Goal: Task Accomplishment & Management: Complete application form

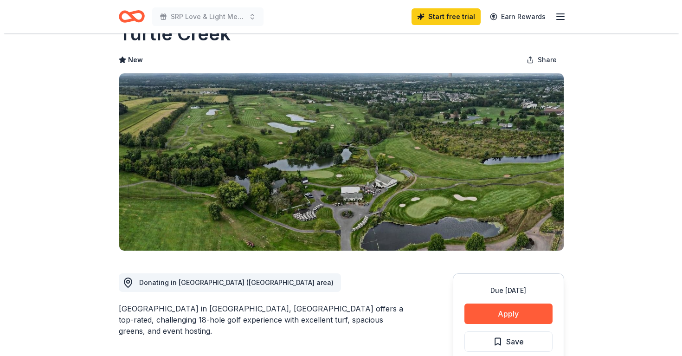
scroll to position [40, 0]
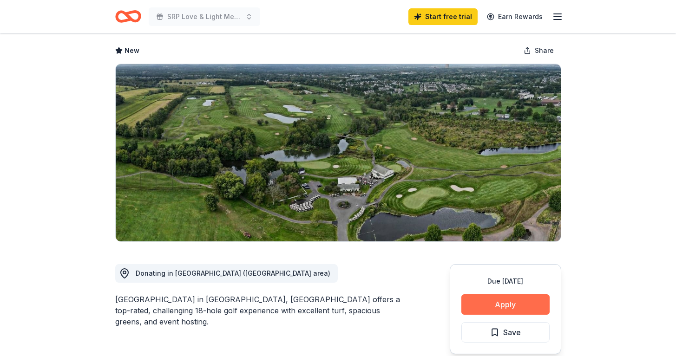
click at [508, 304] on button "Apply" at bounding box center [505, 304] width 88 height 20
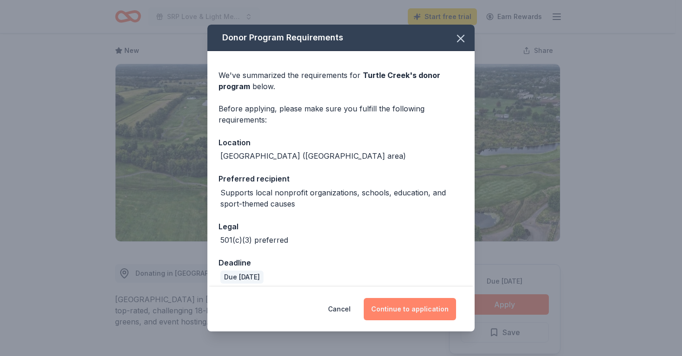
click at [398, 312] on button "Continue to application" at bounding box center [410, 309] width 92 height 22
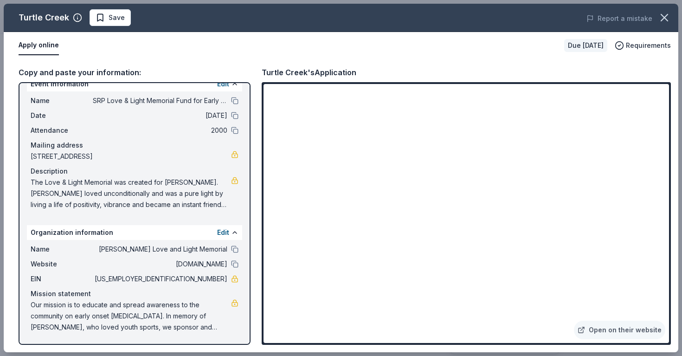
scroll to position [0, 0]
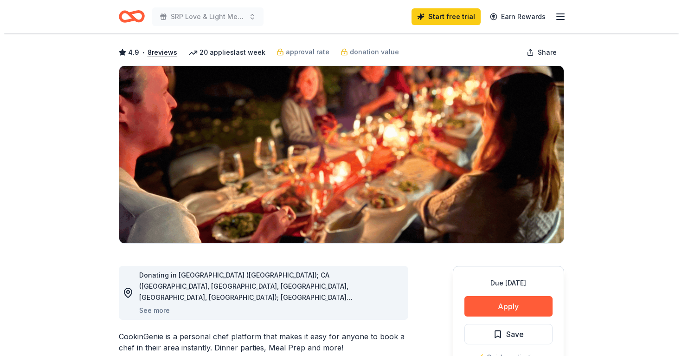
scroll to position [39, 0]
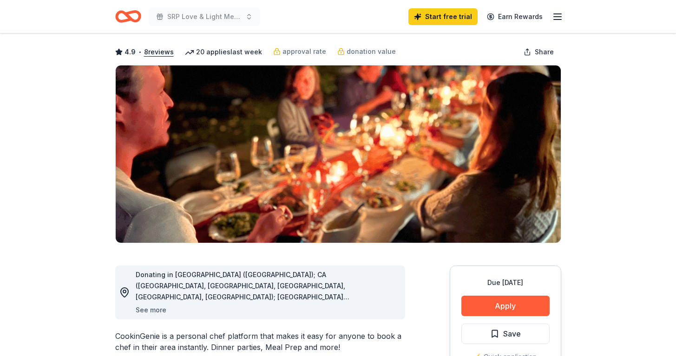
click at [160, 308] on button "See more" at bounding box center [151, 310] width 31 height 11
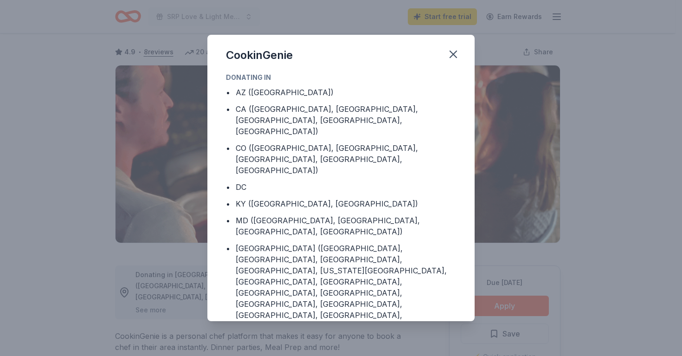
click at [158, 309] on body "SRP Love & Light Memorial Fund for Early Onset Colon Cancer Start free trial Ea…" at bounding box center [338, 139] width 676 height 356
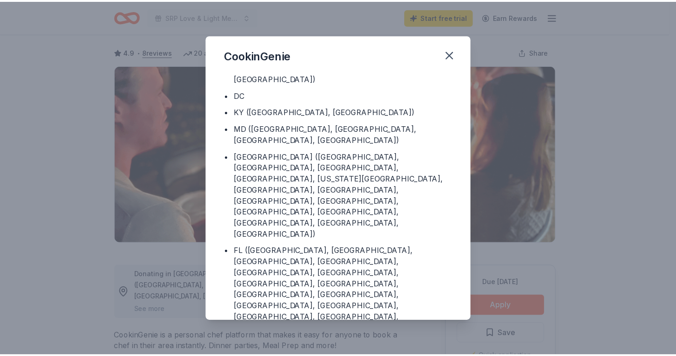
scroll to position [96, 0]
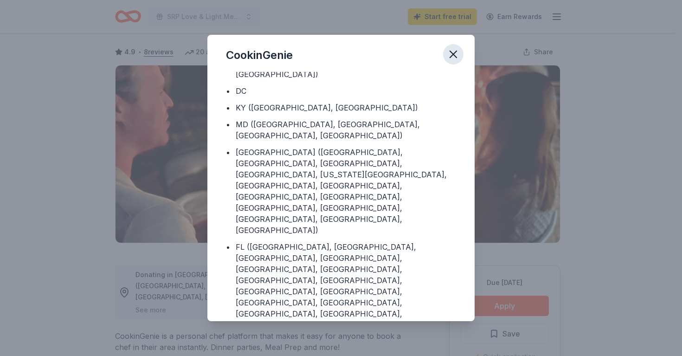
click at [457, 53] on icon "button" at bounding box center [453, 54] width 13 height 13
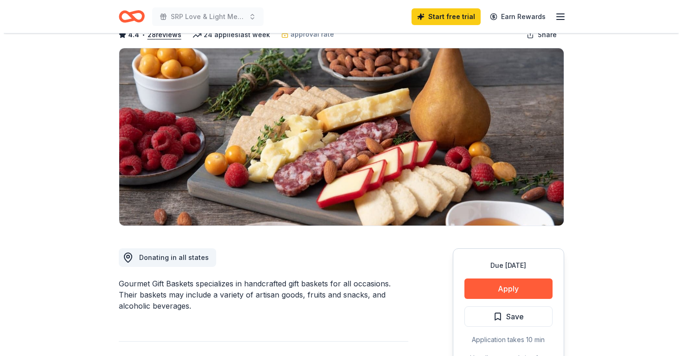
scroll to position [74, 0]
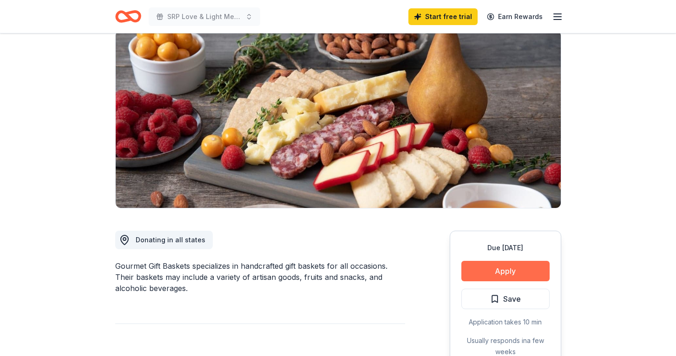
click at [507, 269] on button "Apply" at bounding box center [505, 271] width 88 height 20
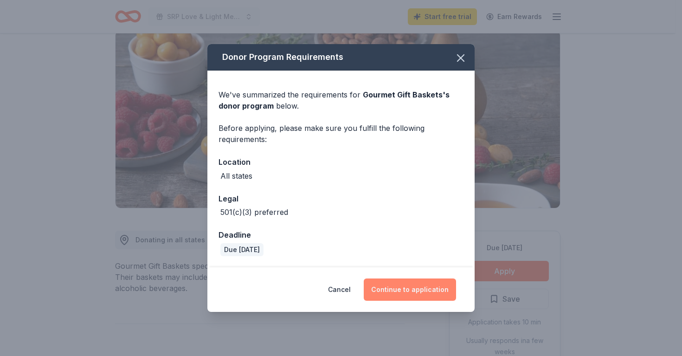
click at [413, 283] on button "Continue to application" at bounding box center [410, 290] width 92 height 22
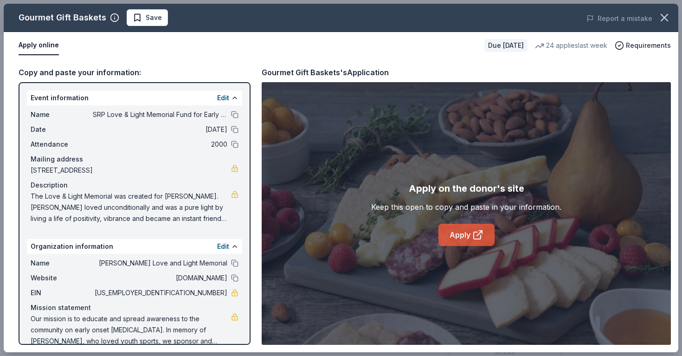
click at [467, 233] on link "Apply" at bounding box center [467, 235] width 56 height 22
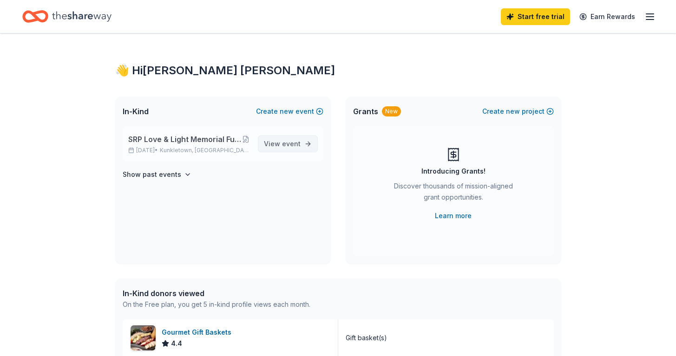
click at [273, 146] on span "View event" at bounding box center [282, 143] width 37 height 11
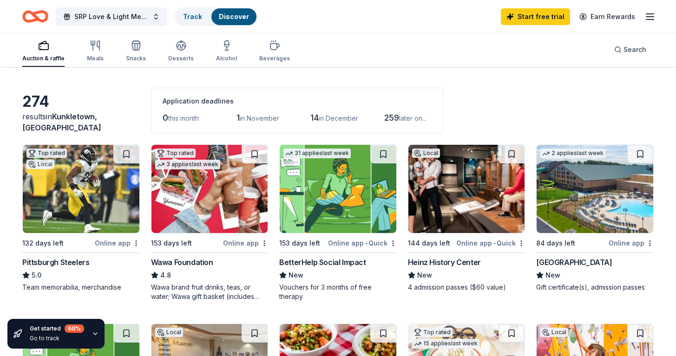
scroll to position [27, 0]
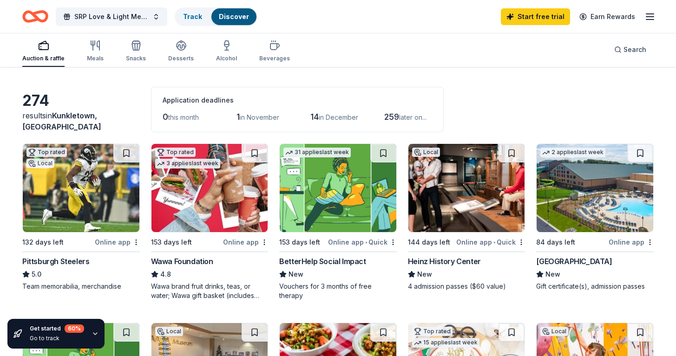
click at [565, 190] on img at bounding box center [594, 188] width 117 height 88
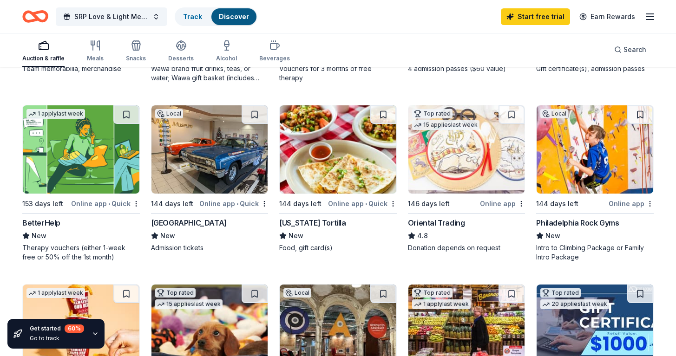
scroll to position [248, 0]
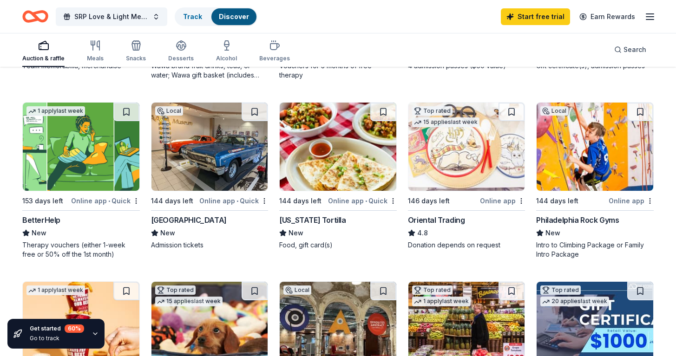
click at [438, 151] on img at bounding box center [466, 147] width 117 height 88
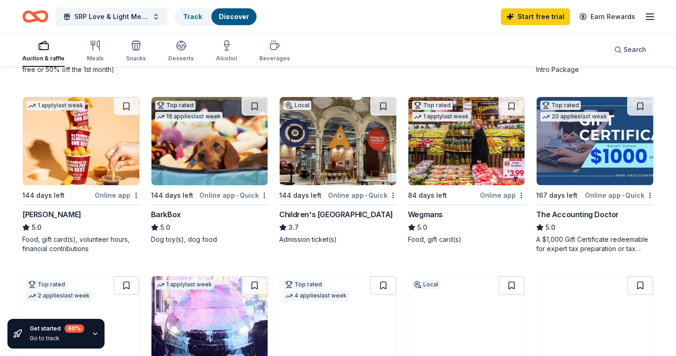
scroll to position [440, 0]
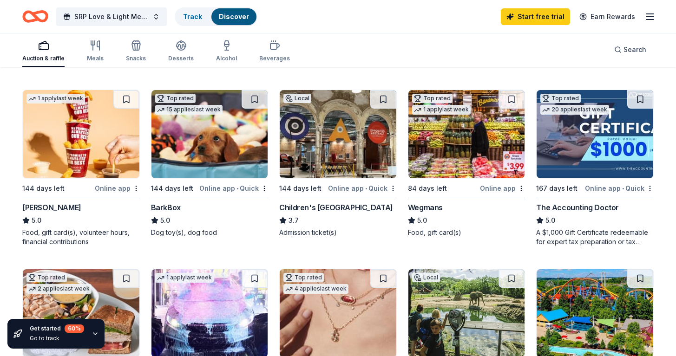
click at [96, 120] on img at bounding box center [81, 134] width 117 height 88
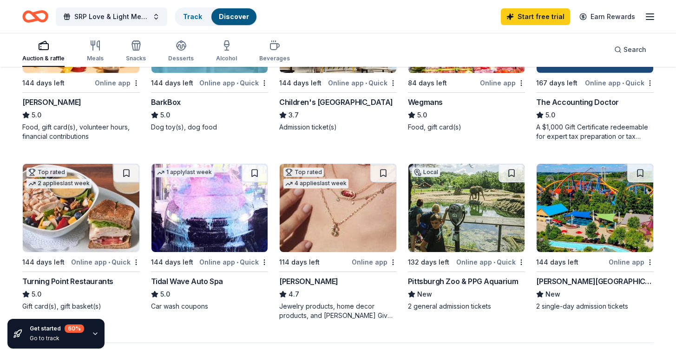
scroll to position [559, 0]
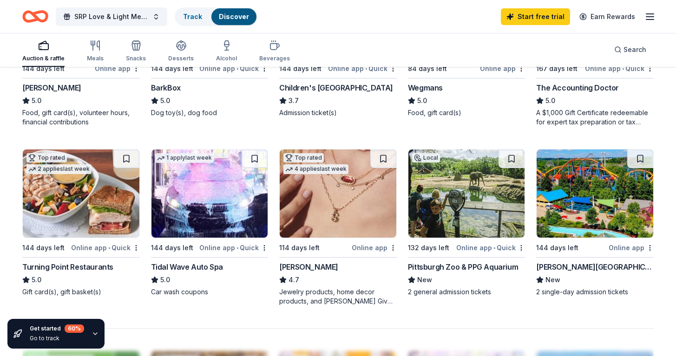
click at [574, 197] on img at bounding box center [594, 193] width 117 height 88
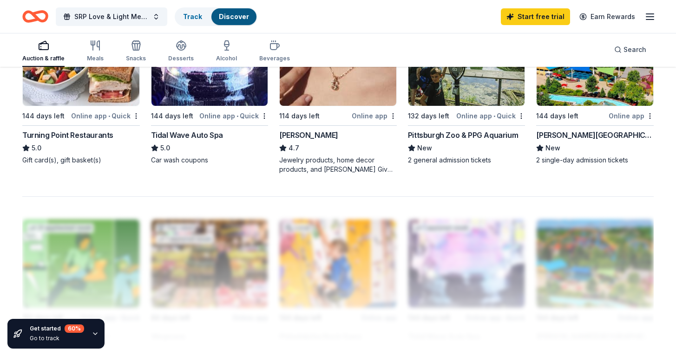
scroll to position [520, 0]
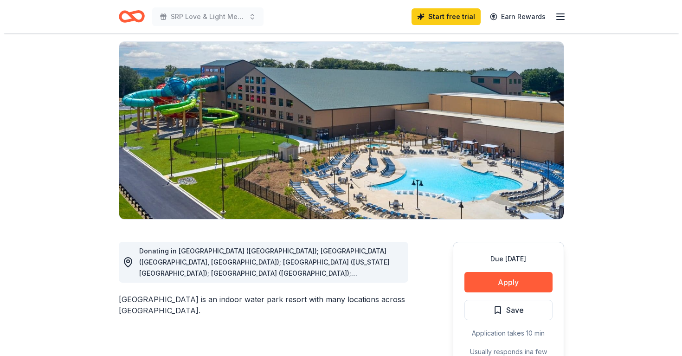
scroll to position [64, 0]
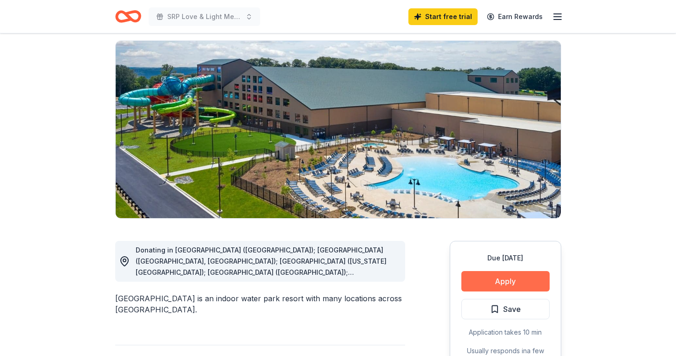
click at [494, 284] on button "Apply" at bounding box center [505, 281] width 88 height 20
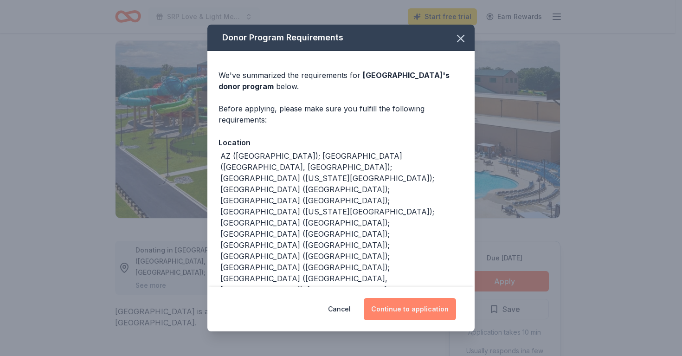
click at [434, 306] on button "Continue to application" at bounding box center [410, 309] width 92 height 22
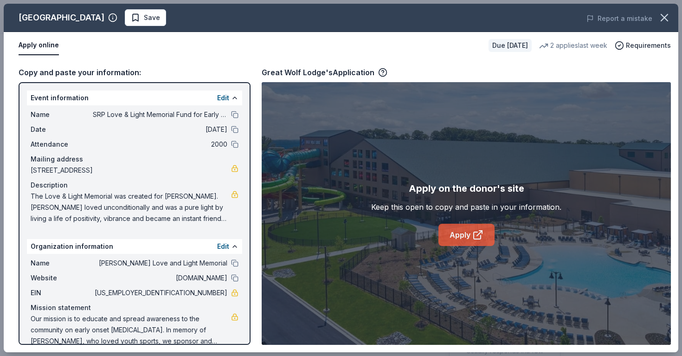
click at [469, 239] on link "Apply" at bounding box center [467, 235] width 56 height 22
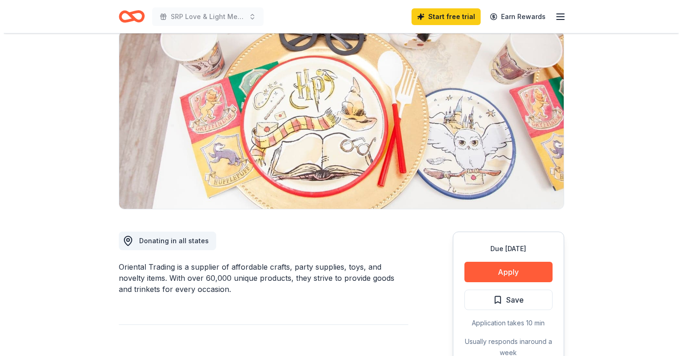
scroll to position [98, 0]
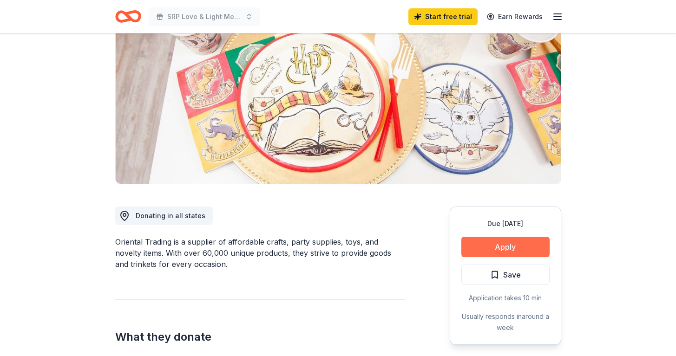
click at [503, 238] on button "Apply" at bounding box center [505, 247] width 88 height 20
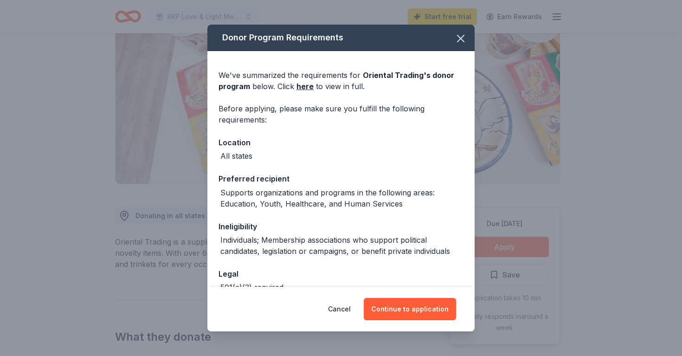
click at [503, 238] on div "Donor Program Requirements We've summarized the requirements for Oriental Tradi…" at bounding box center [341, 178] width 682 height 356
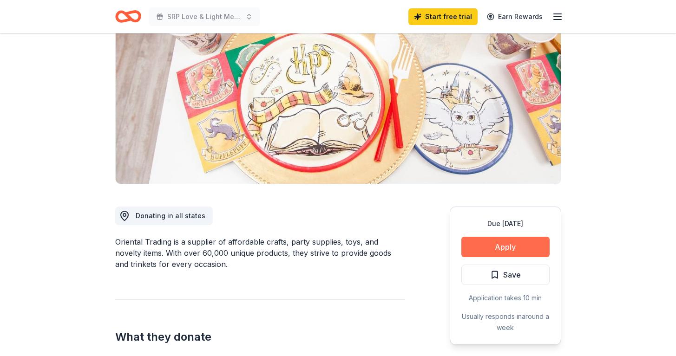
click at [498, 247] on button "Apply" at bounding box center [505, 247] width 88 height 20
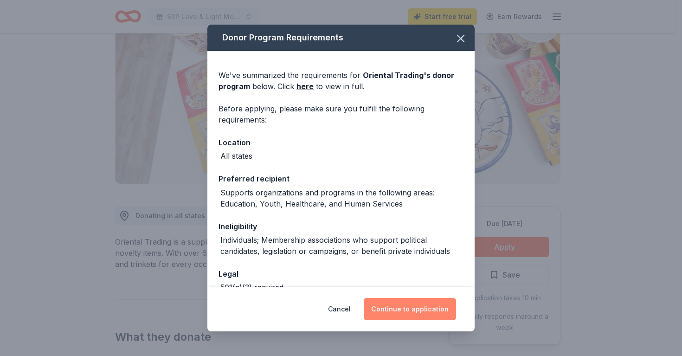
click at [423, 318] on button "Continue to application" at bounding box center [410, 309] width 92 height 22
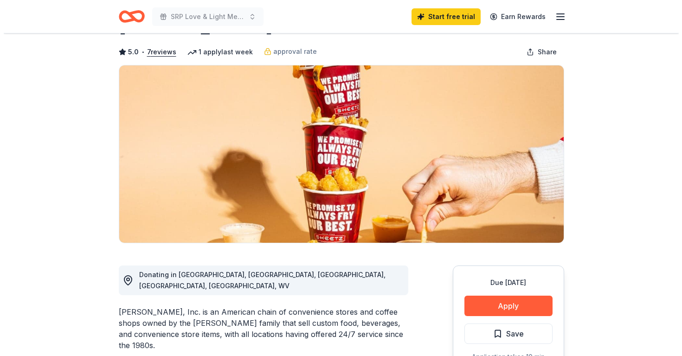
scroll to position [51, 0]
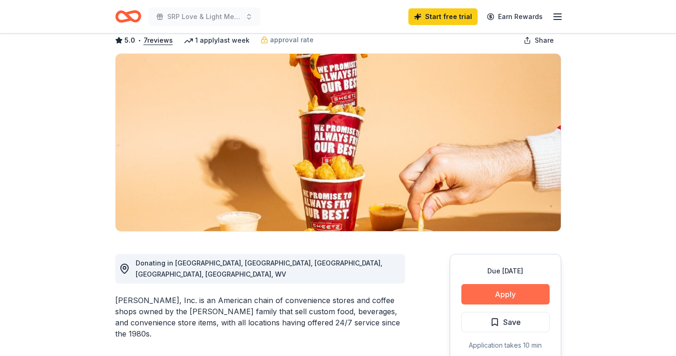
click at [513, 291] on button "Apply" at bounding box center [505, 294] width 88 height 20
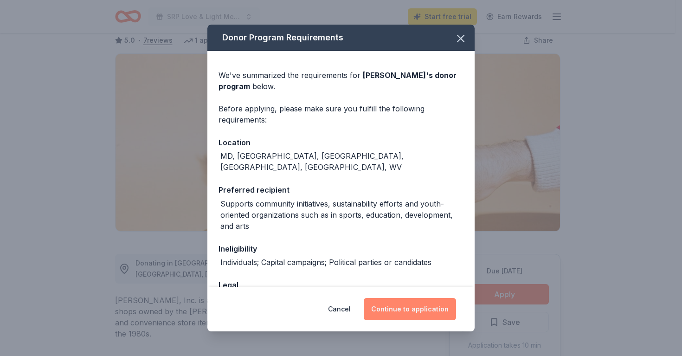
click at [404, 308] on button "Continue to application" at bounding box center [410, 309] width 92 height 22
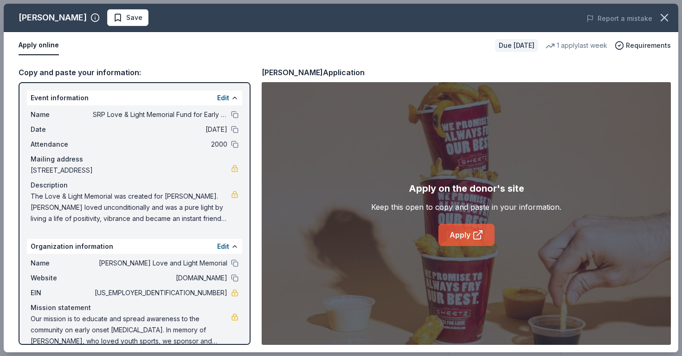
click at [468, 225] on link "Apply" at bounding box center [467, 235] width 56 height 22
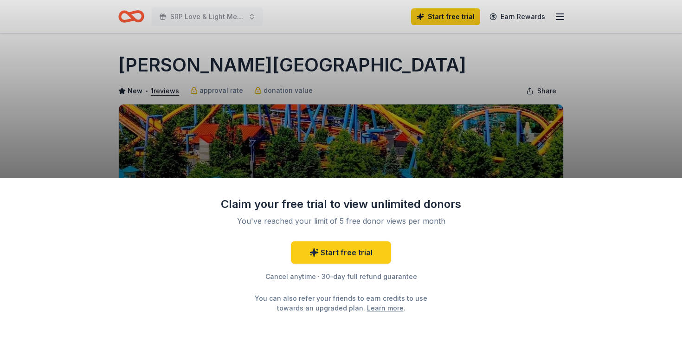
click at [583, 47] on div "Claim your free trial to view unlimited donors You've reached your limit of 5 f…" at bounding box center [341, 178] width 682 height 356
